Goal: Transaction & Acquisition: Purchase product/service

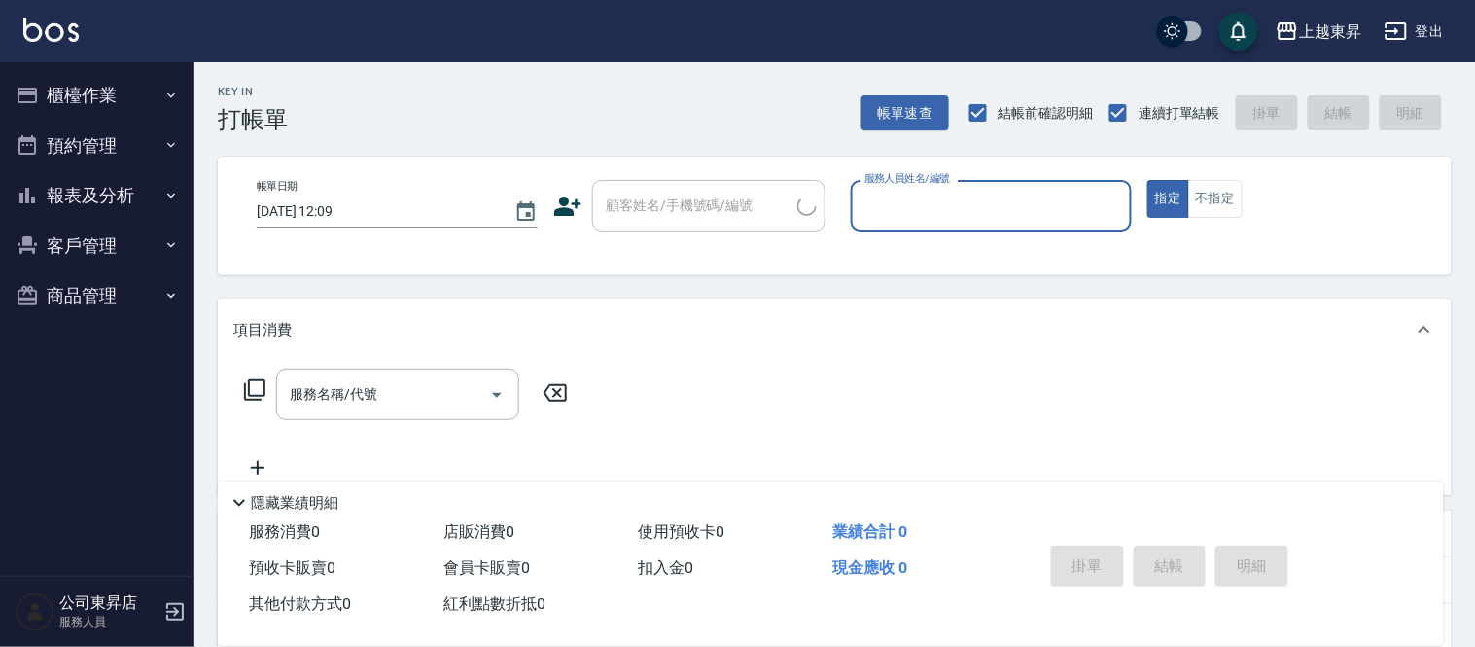
click at [60, 103] on button "櫃檯作業" at bounding box center [97, 95] width 179 height 51
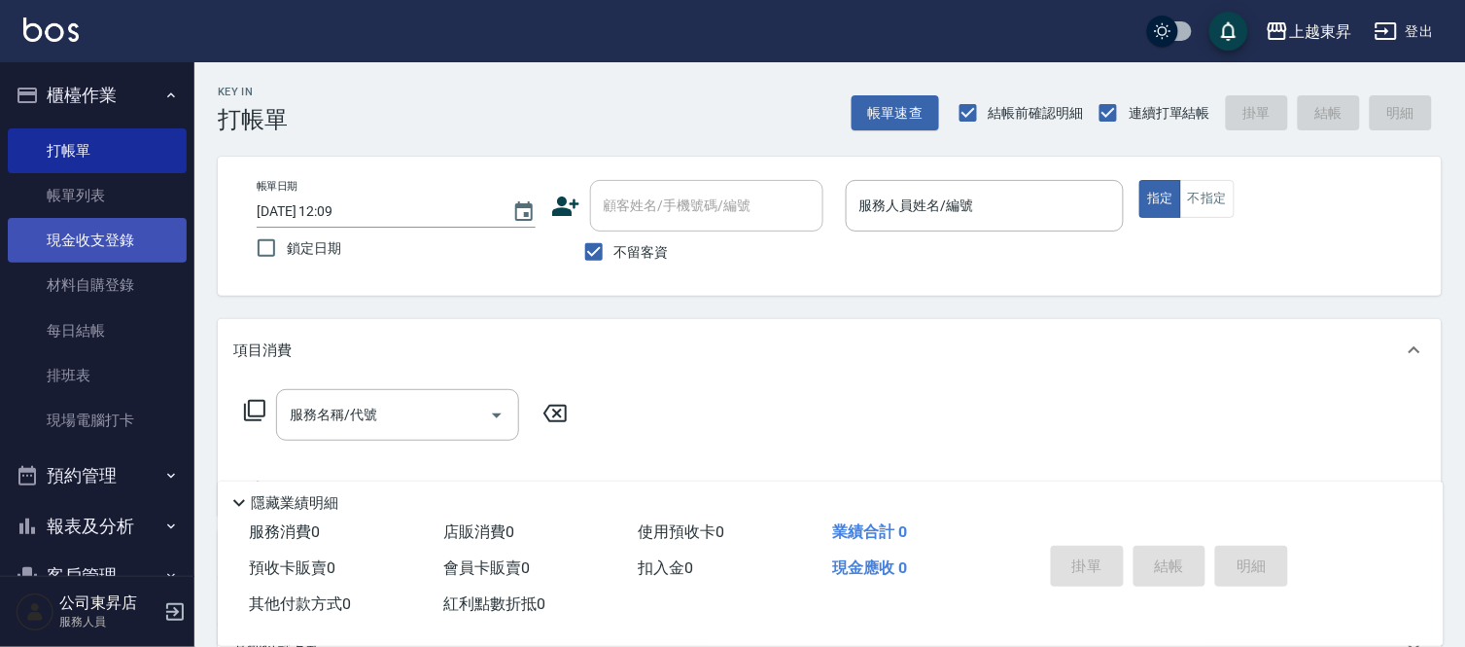
click at [102, 218] on link "現金收支登錄" at bounding box center [97, 240] width 179 height 45
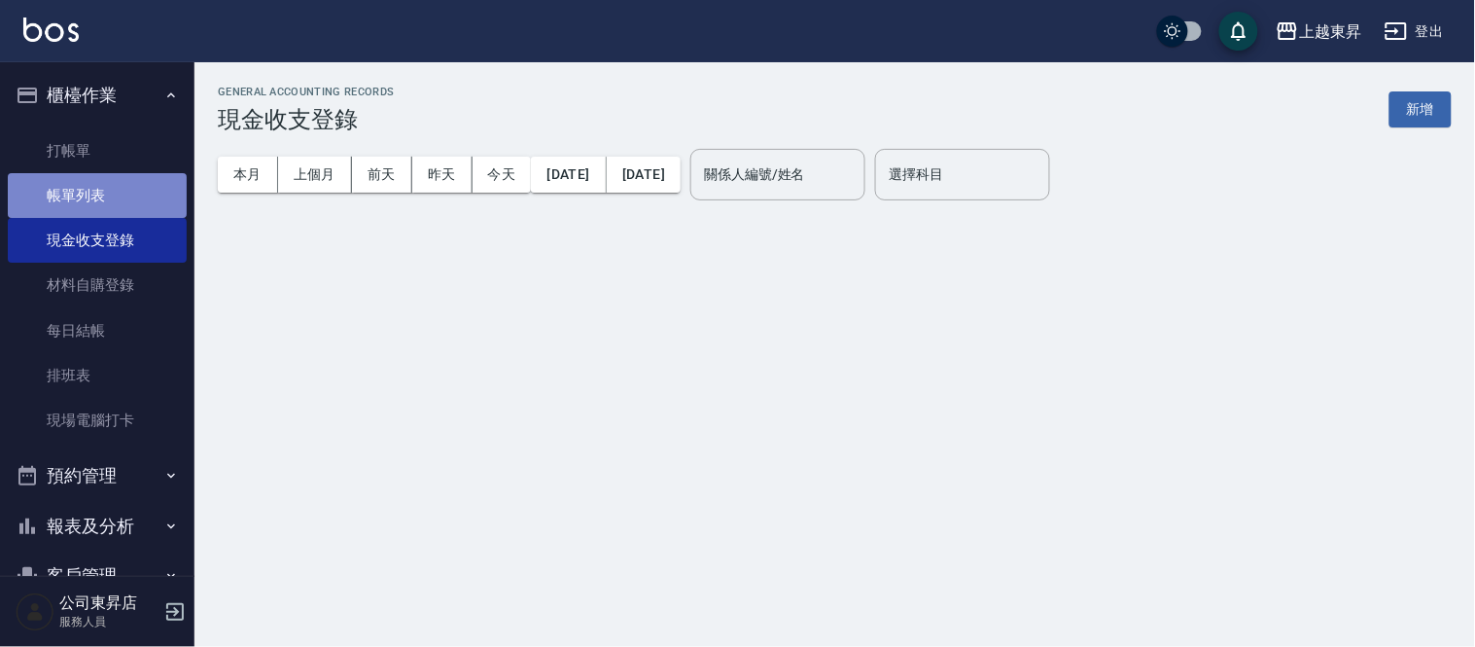
click at [100, 200] on link "帳單列表" at bounding box center [97, 195] width 179 height 45
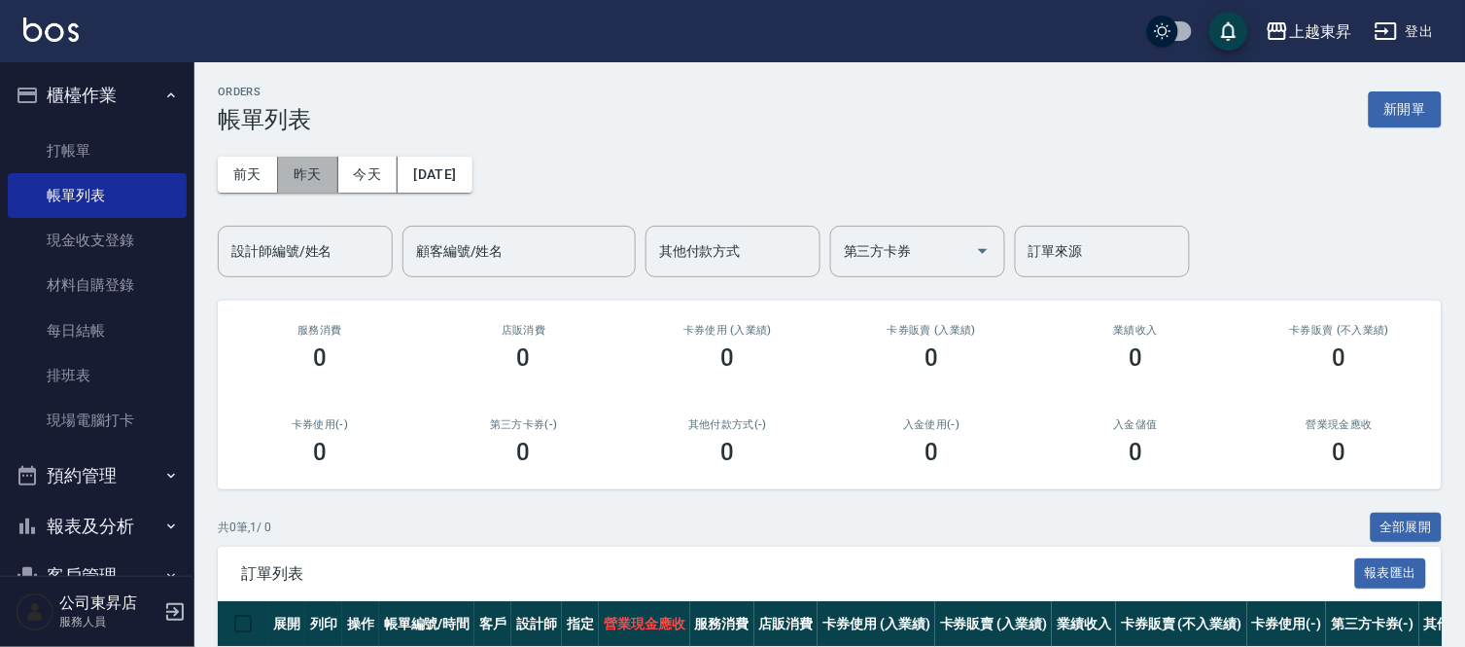
click at [298, 176] on button "昨天" at bounding box center [308, 175] width 60 height 36
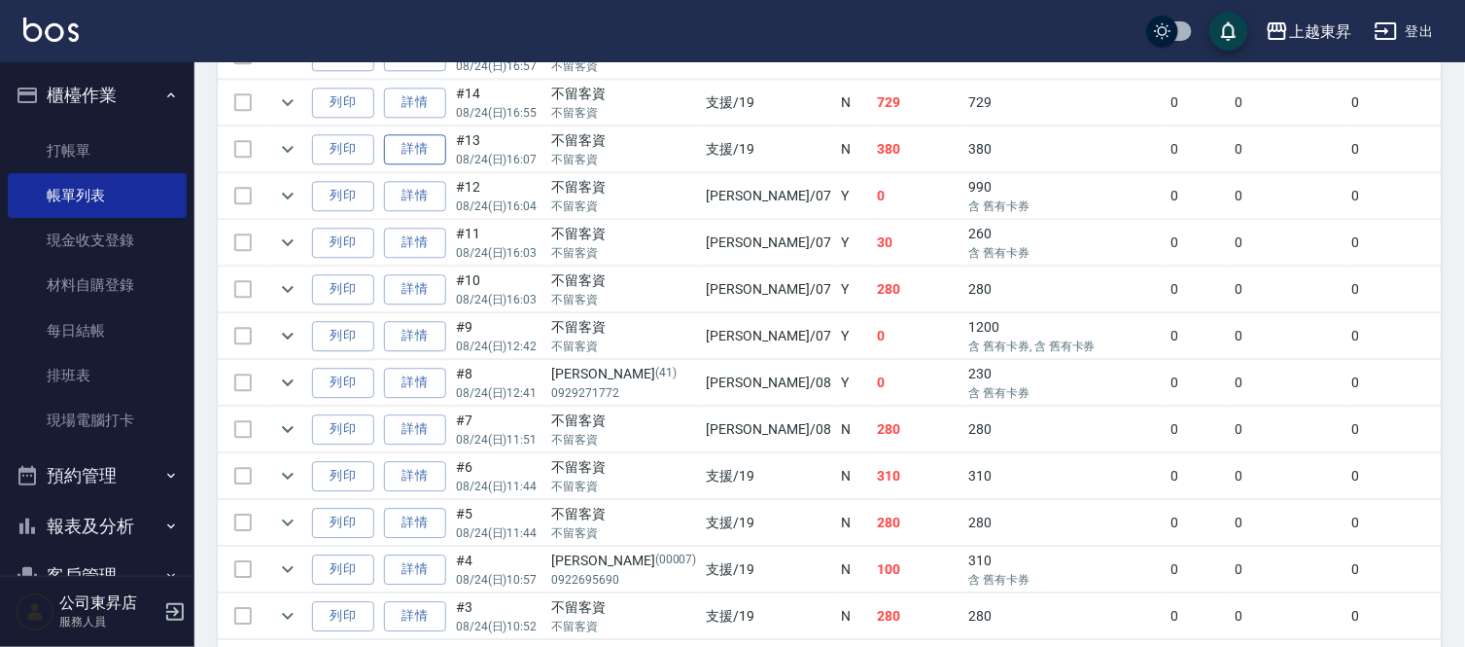
scroll to position [1357, 0]
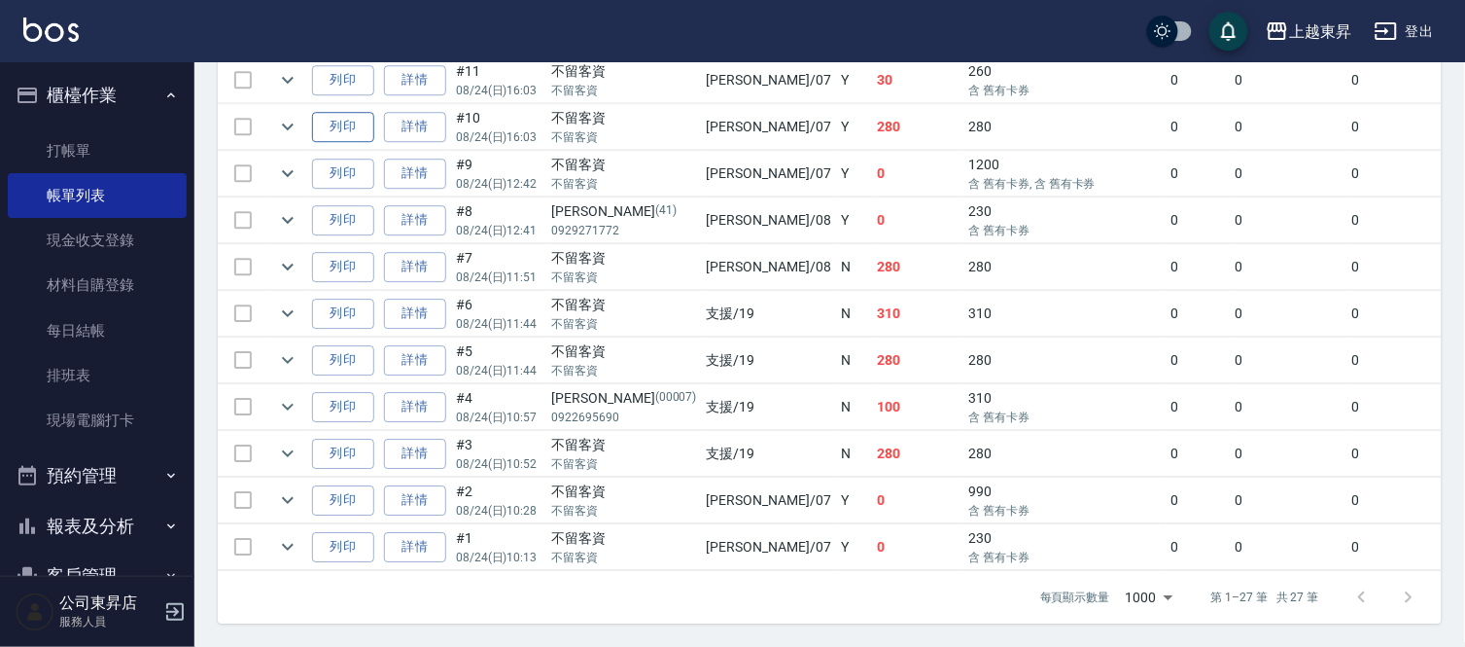
click at [355, 113] on button "列印" at bounding box center [343, 127] width 62 height 30
click at [770, 20] on div "上越東昇 登出" at bounding box center [732, 31] width 1465 height 62
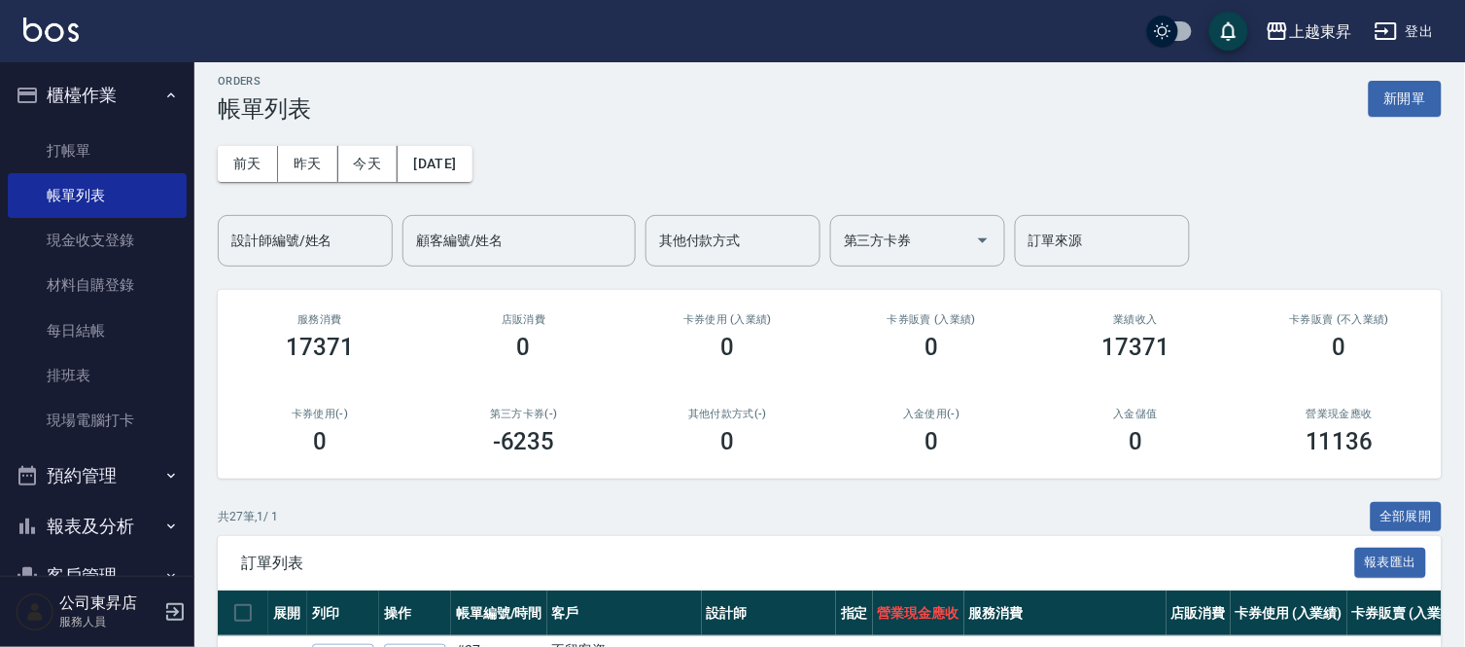
scroll to position [0, 0]
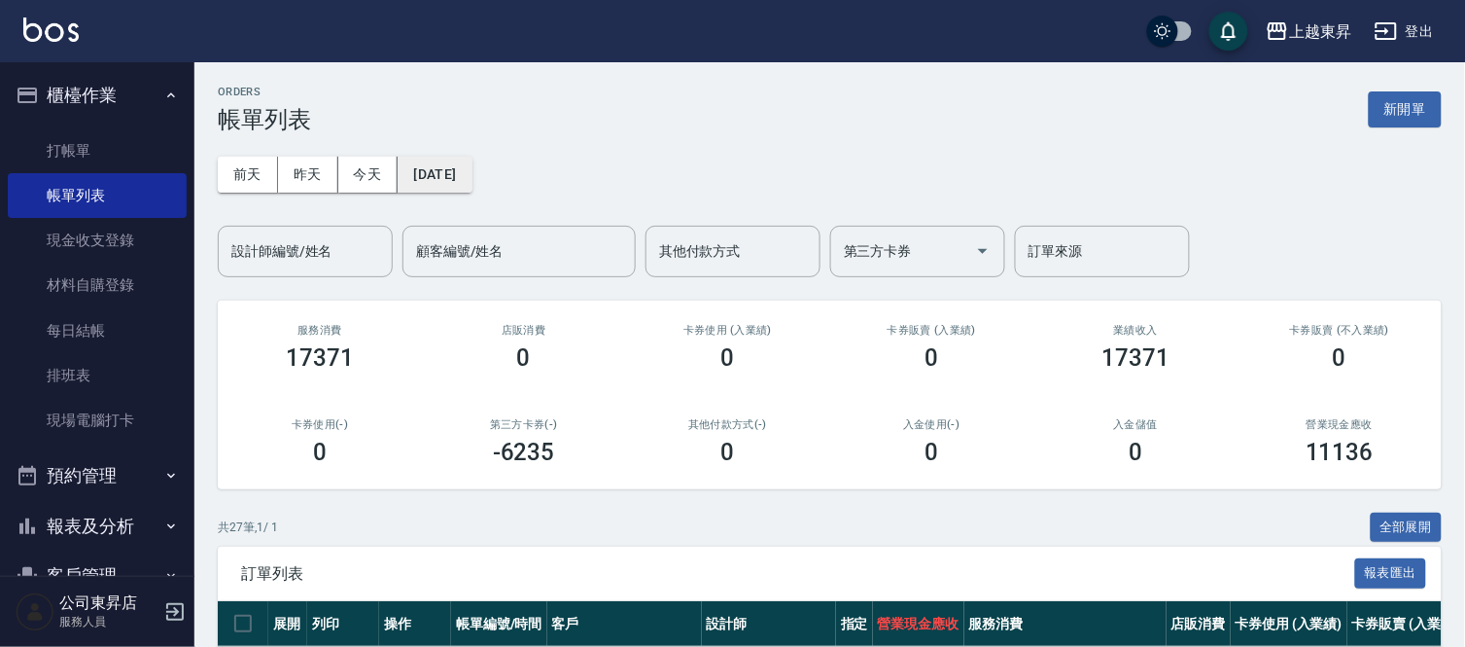
click at [472, 163] on button "[DATE]" at bounding box center [435, 175] width 74 height 36
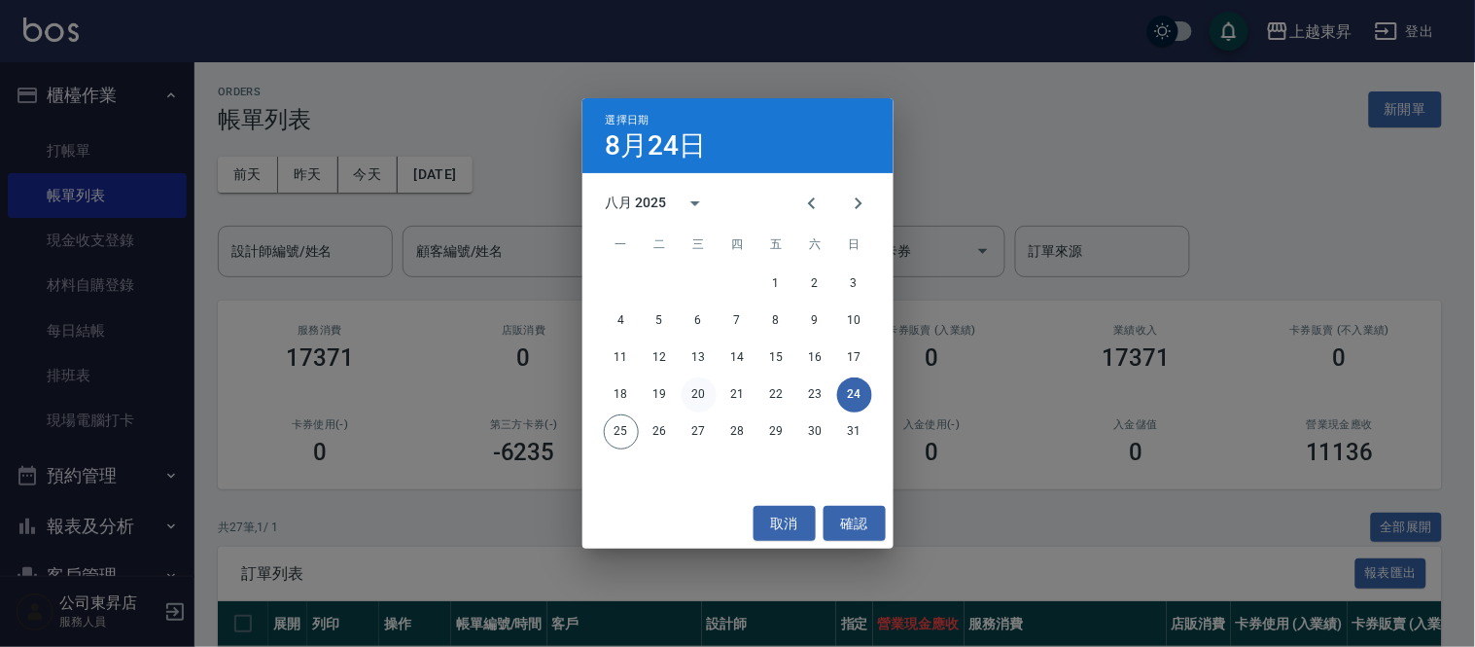
click at [703, 401] on button "20" at bounding box center [699, 394] width 35 height 35
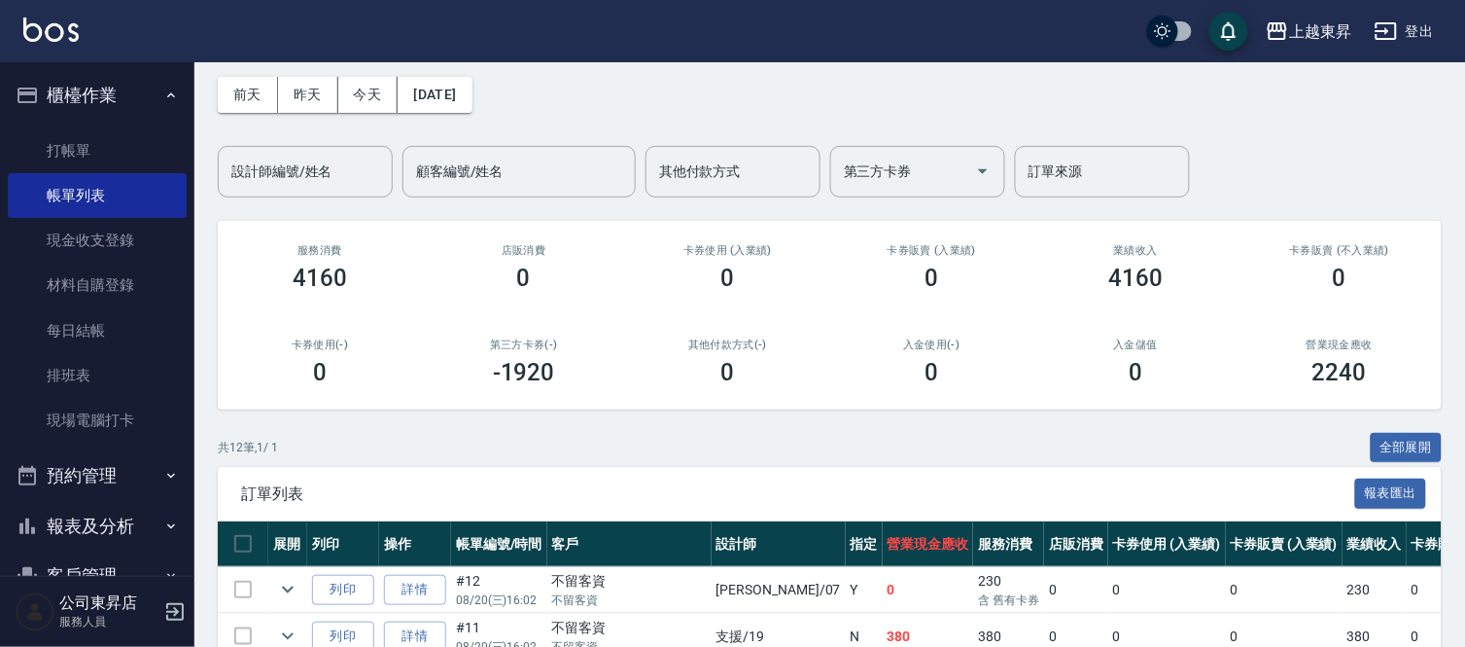
scroll to position [432, 0]
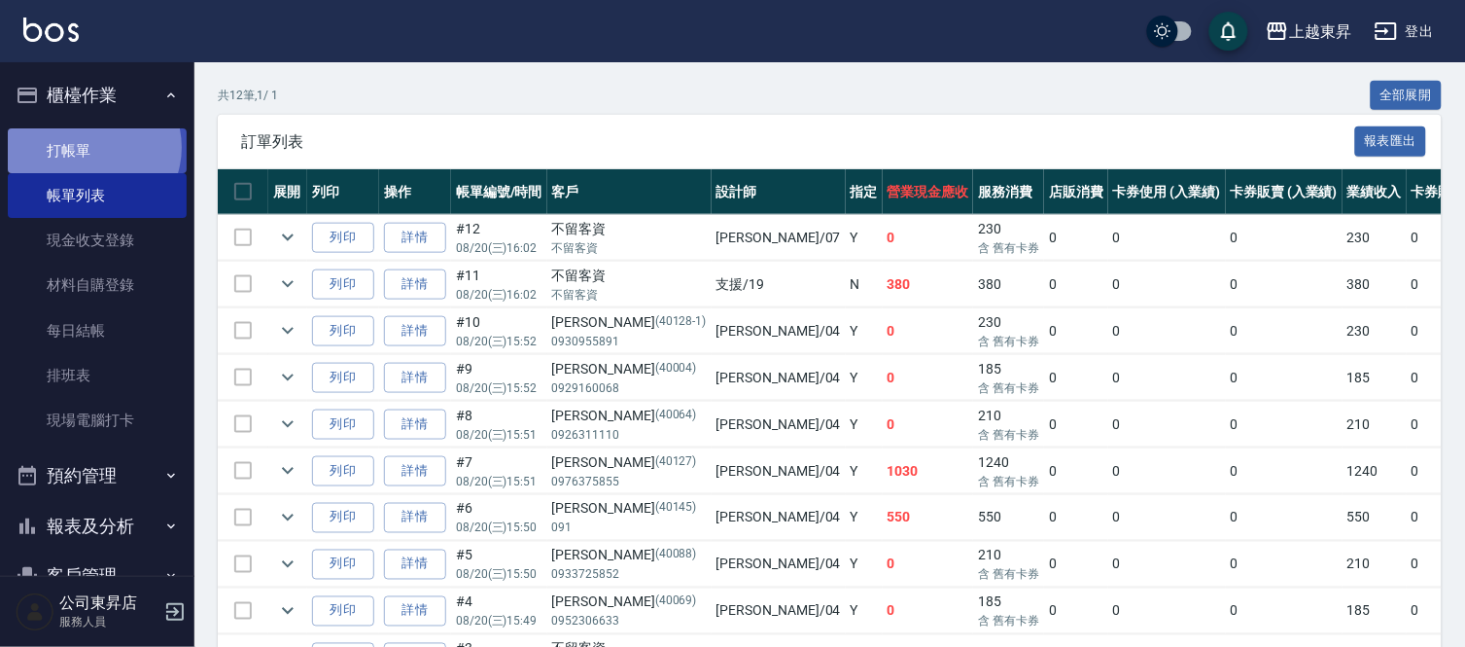
click at [89, 147] on link "打帳單" at bounding box center [97, 150] width 179 height 45
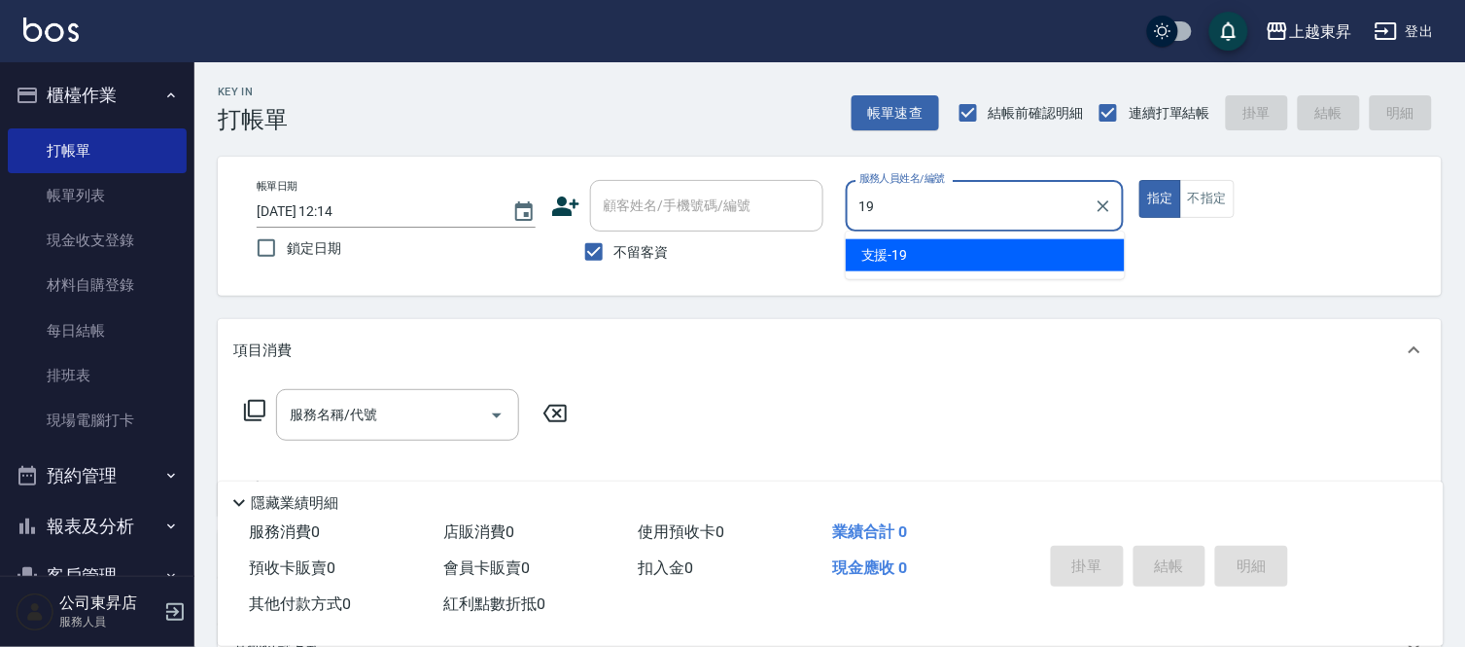
type input "支援-19"
type button "true"
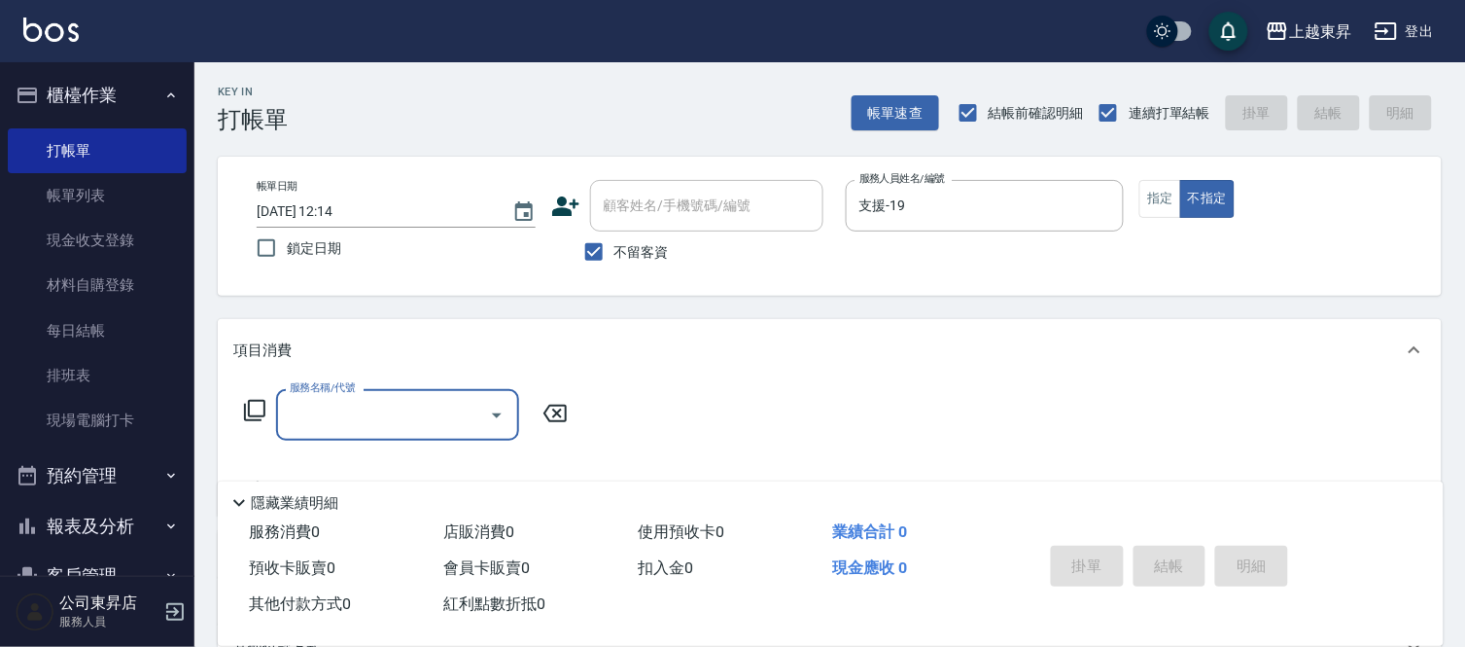
type input "5"
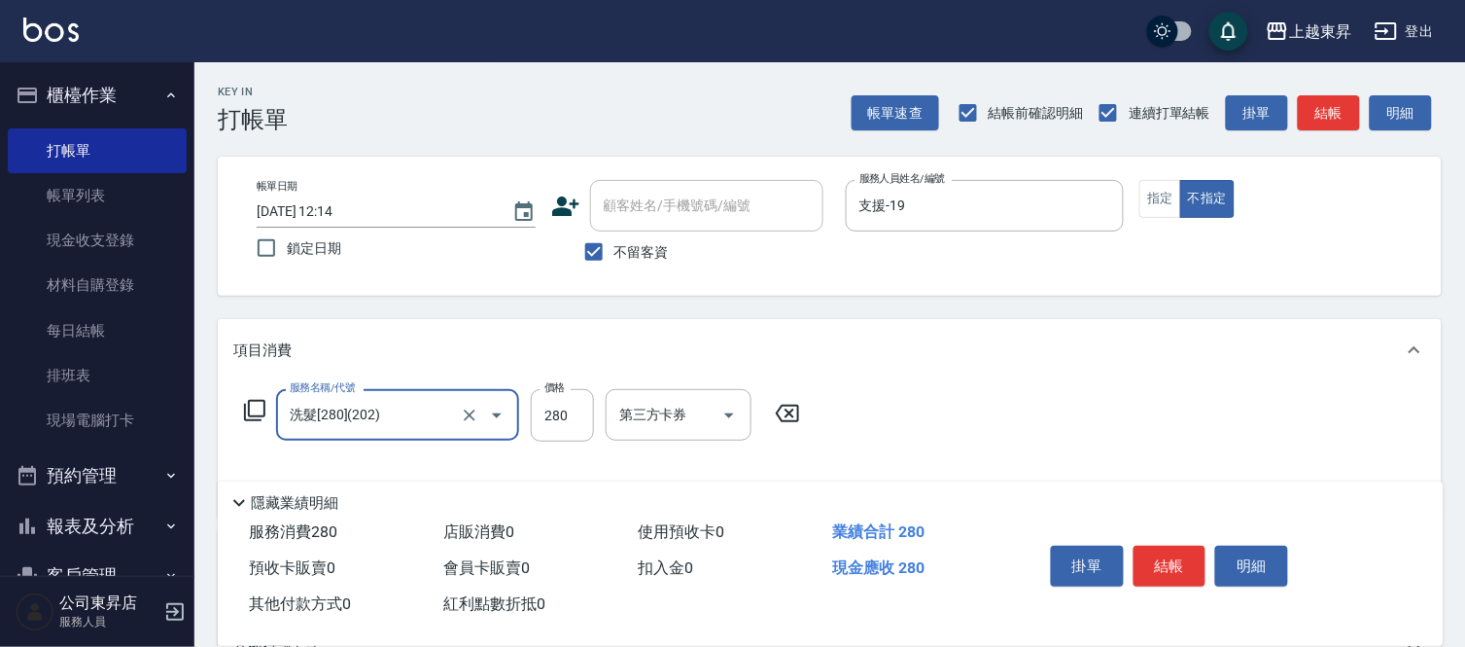
type input "洗髮[280](202)"
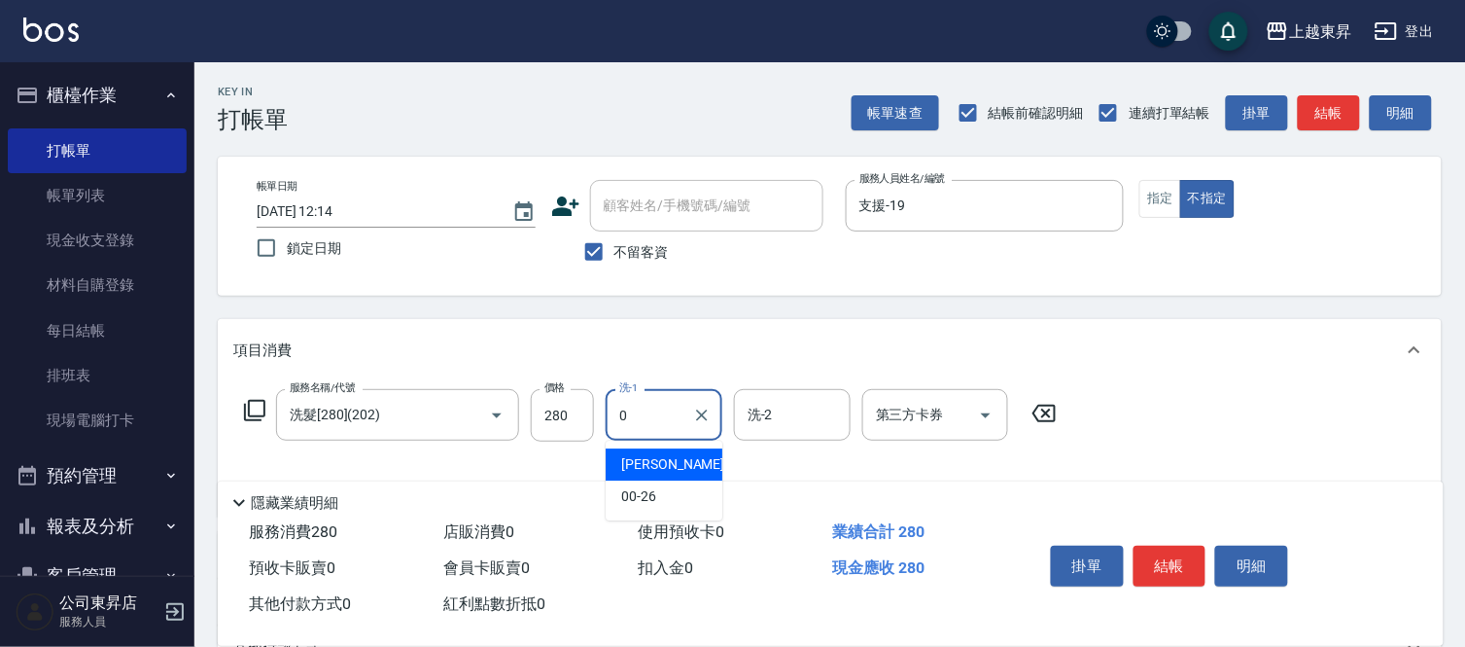
type input "[PERSON_NAME]-0"
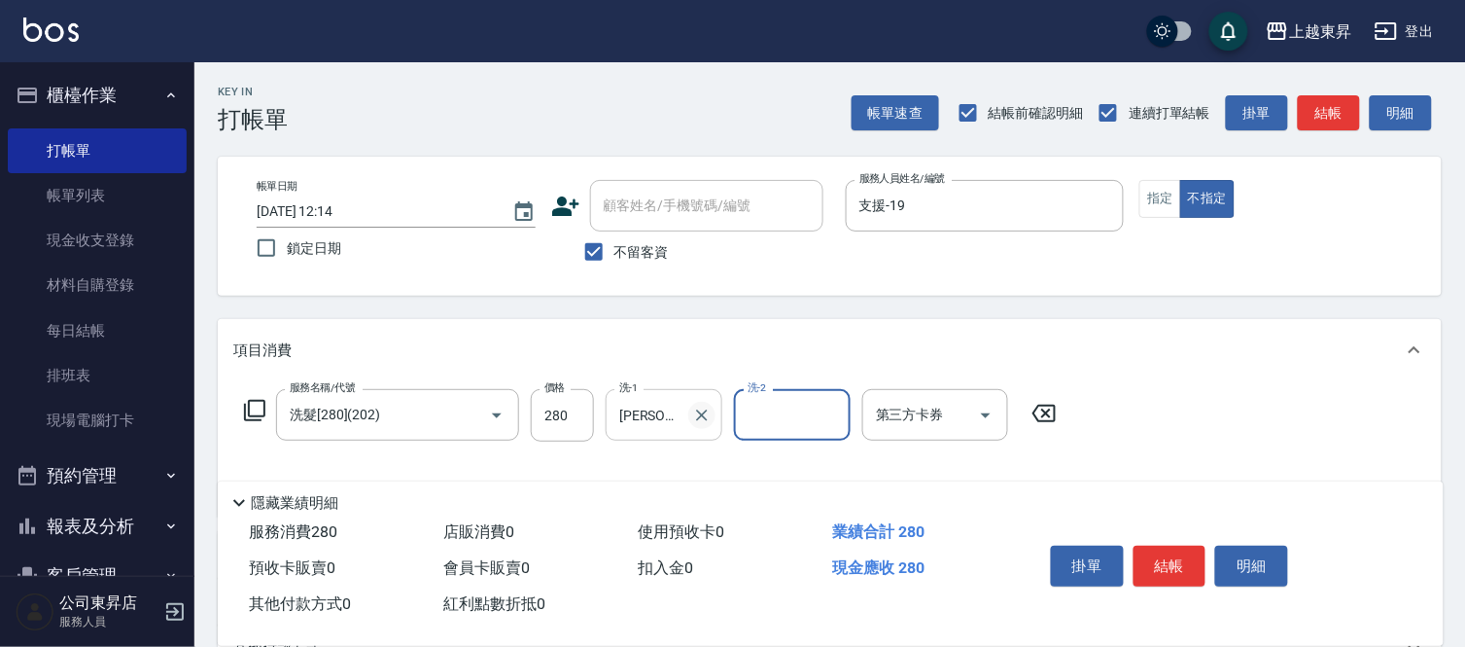
click at [700, 410] on icon "Clear" at bounding box center [701, 415] width 19 height 19
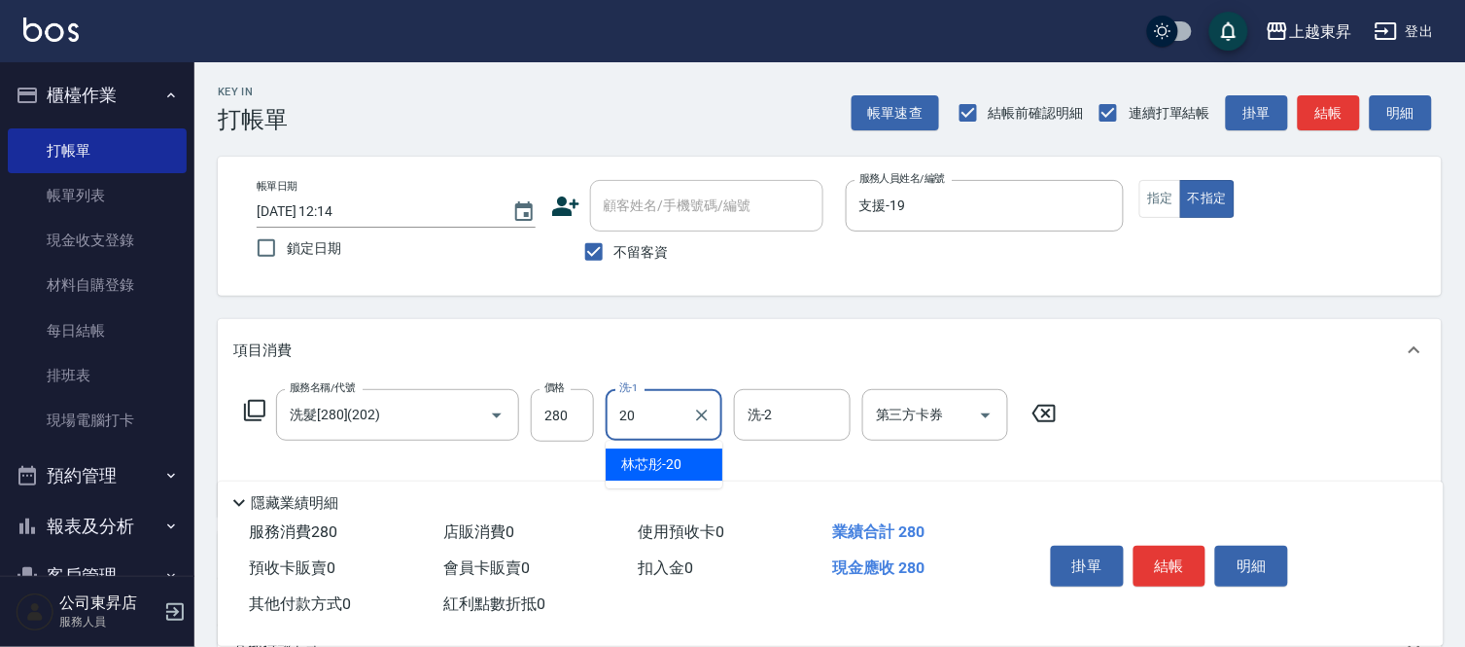
type input "林芯彤-20"
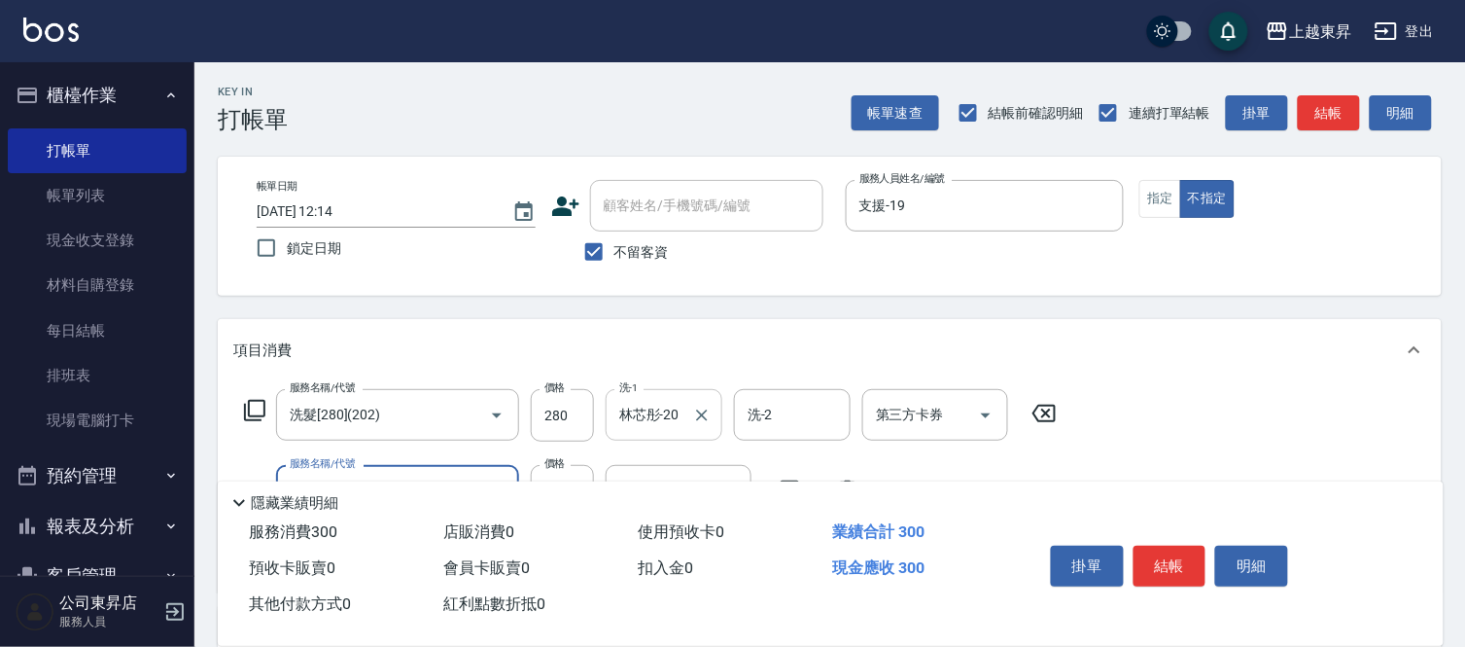
type input "潤絲(801)"
type input "30"
type input "林芯彤-20"
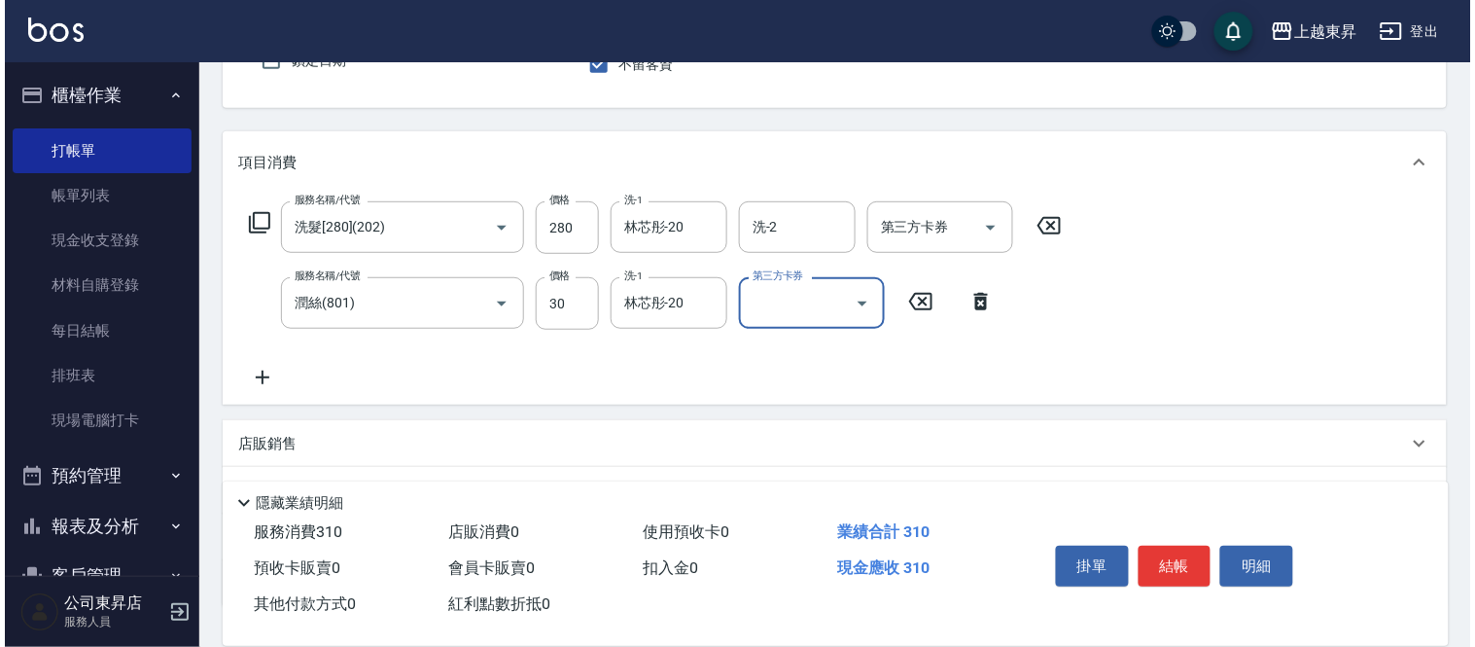
scroll to position [216, 0]
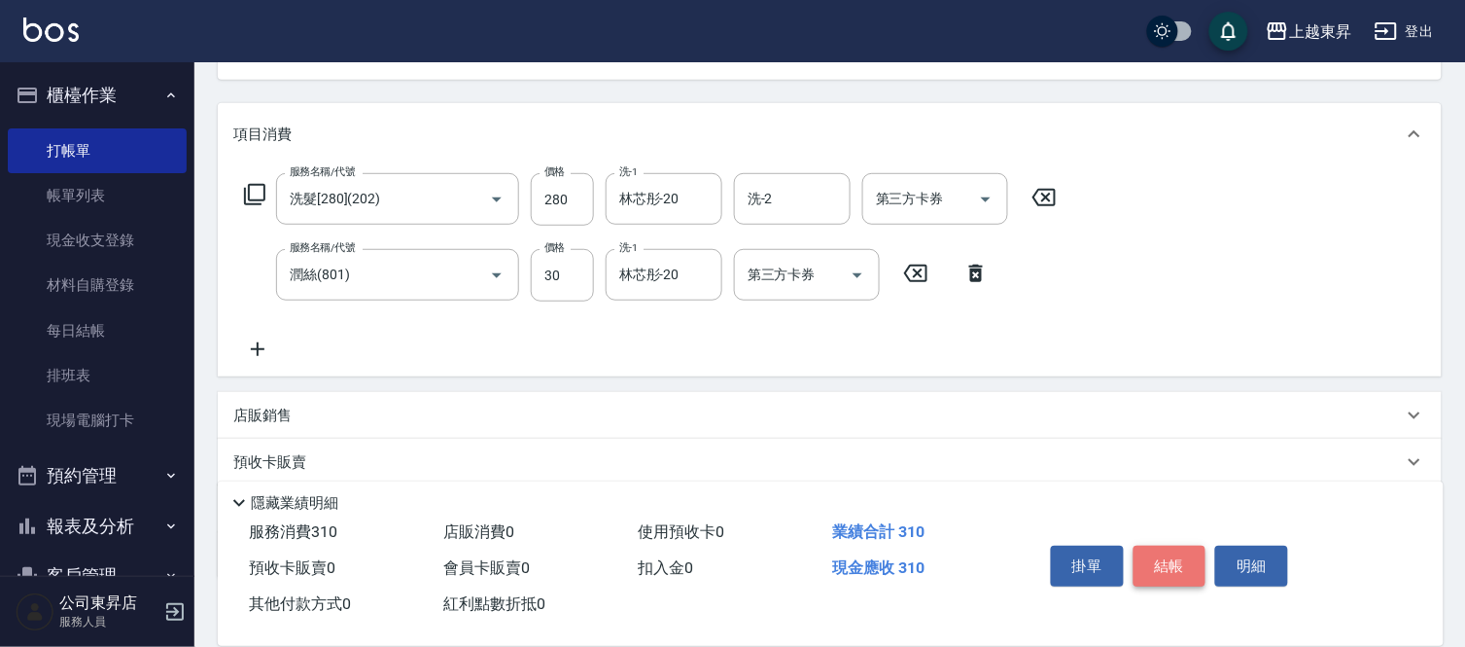
click at [1143, 559] on button "結帳" at bounding box center [1170, 566] width 73 height 41
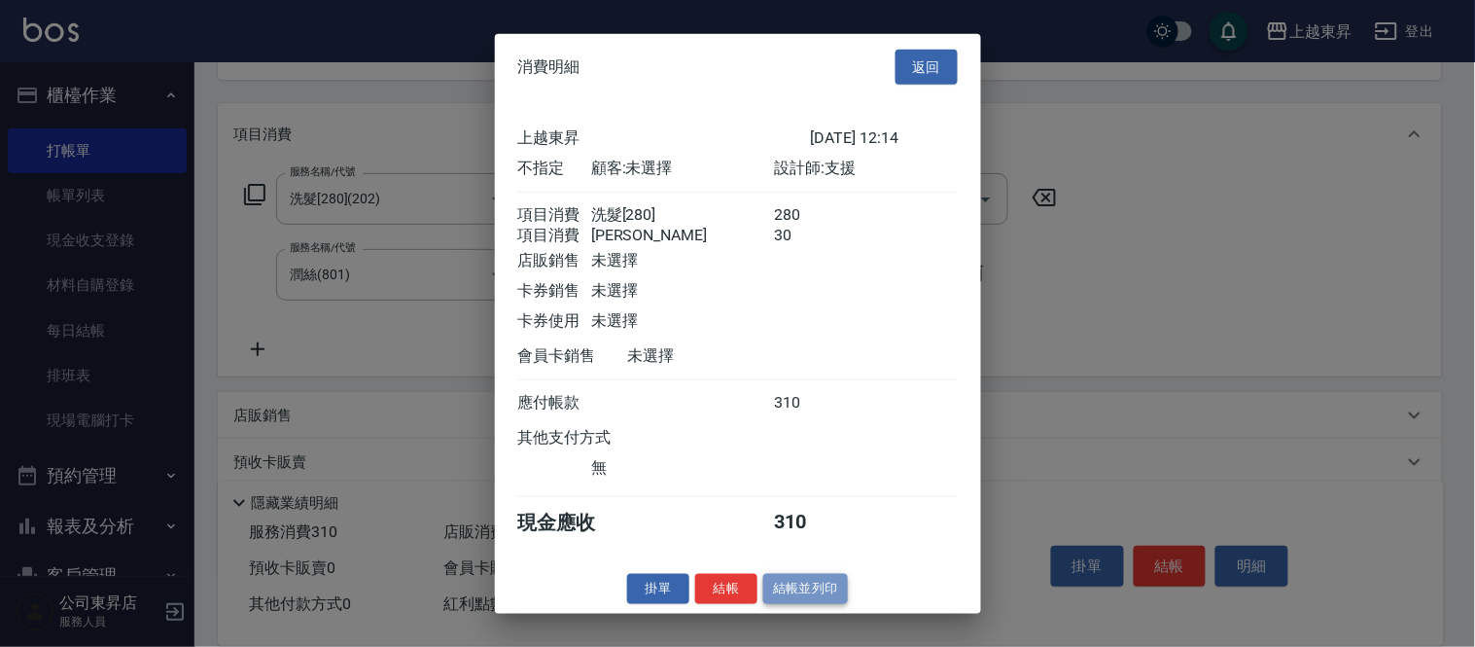
click at [832, 596] on button "結帳並列印" at bounding box center [805, 589] width 85 height 30
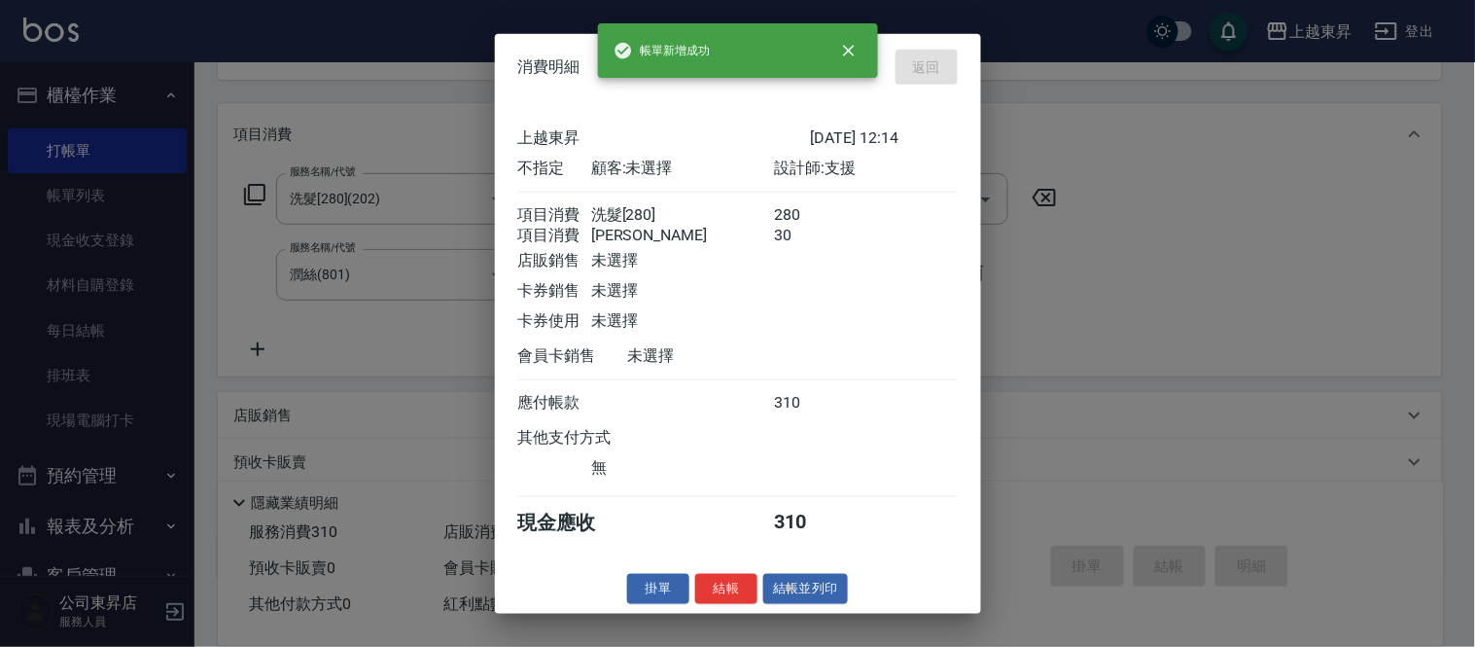
type input "[DATE] 12:19"
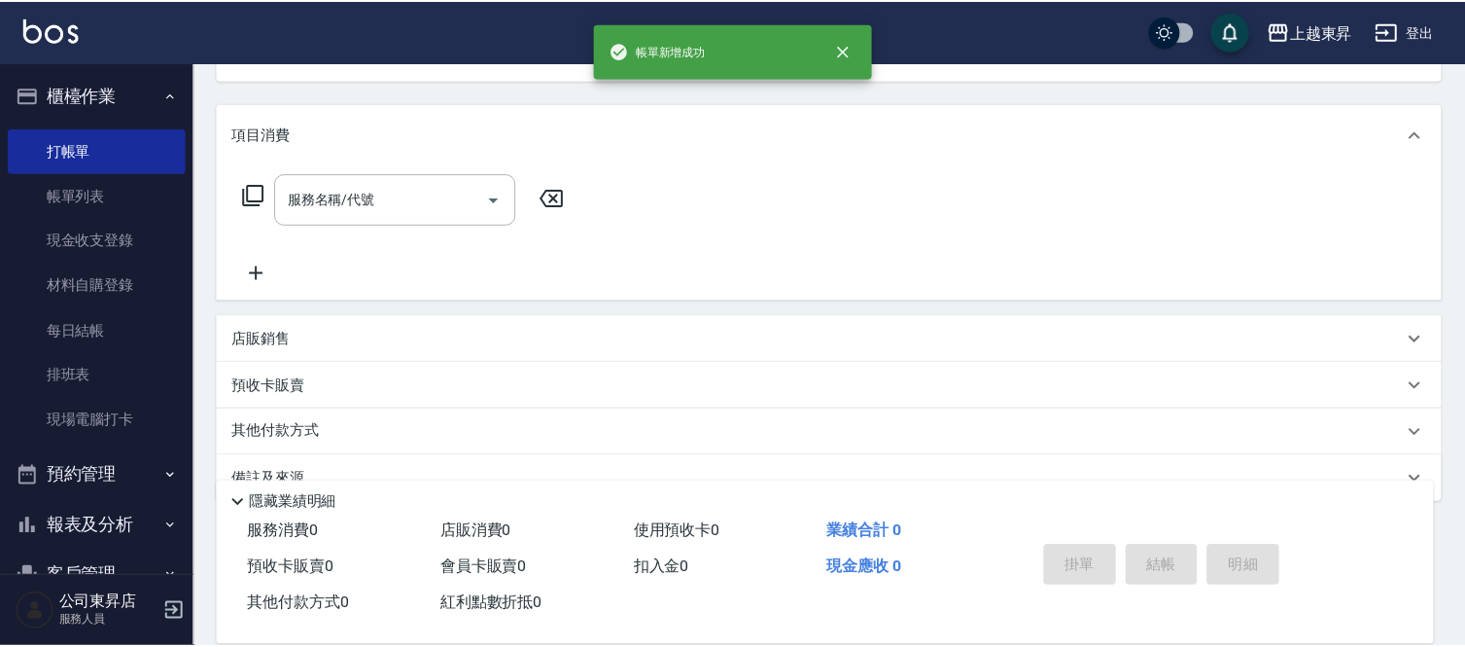
scroll to position [189, 0]
